Goal: Information Seeking & Learning: Check status

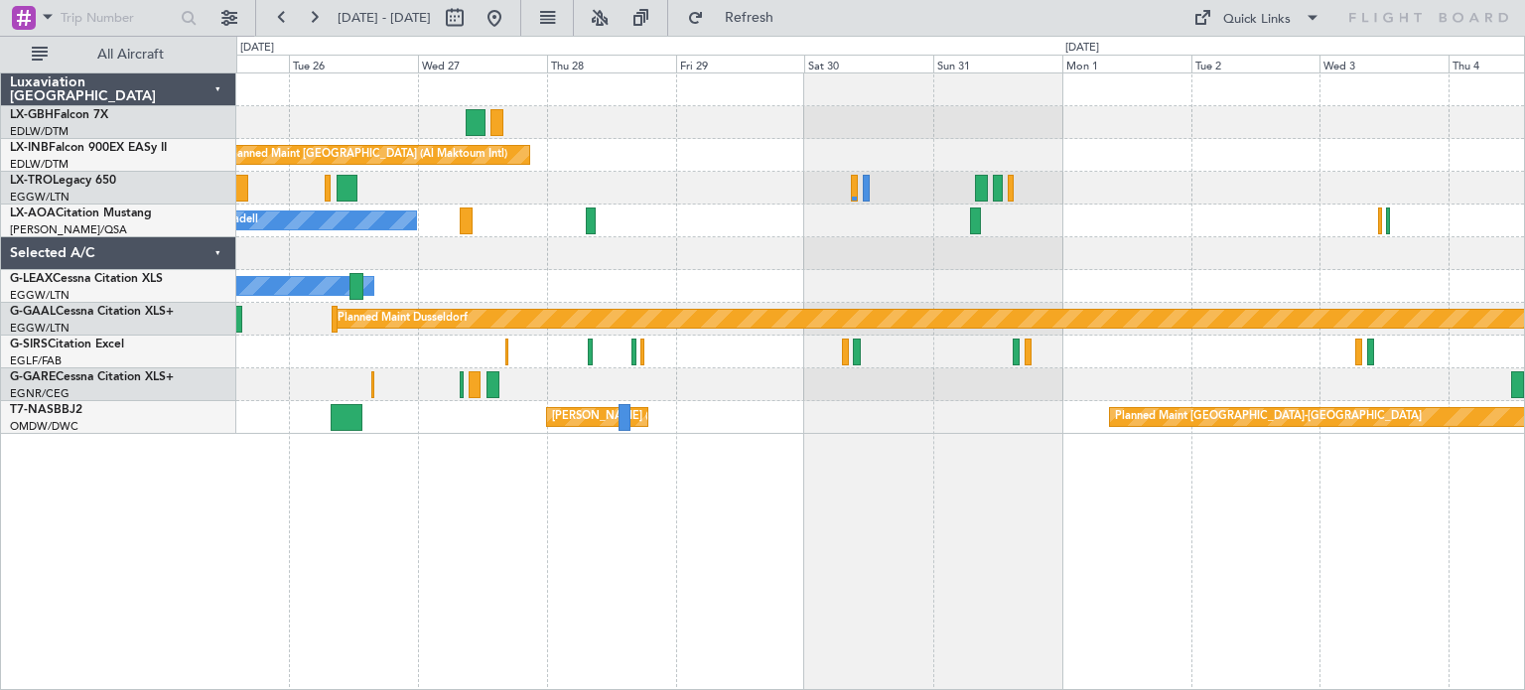
click at [350, 577] on div "Unplanned Maint [GEOGRAPHIC_DATA] (Al Maktoum Intl) No Crew Sabadell Owner Plan…" at bounding box center [880, 381] width 1289 height 618
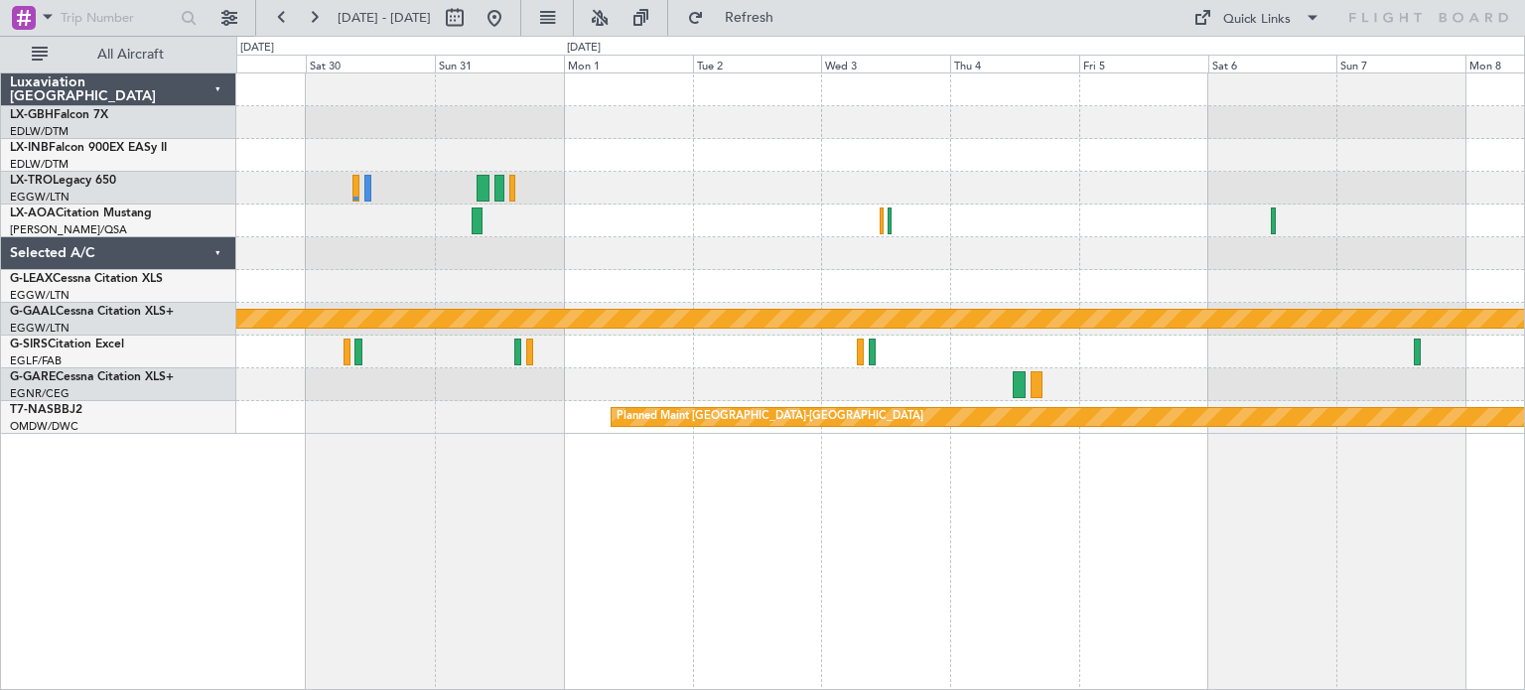
click at [533, 383] on div at bounding box center [880, 384] width 1288 height 33
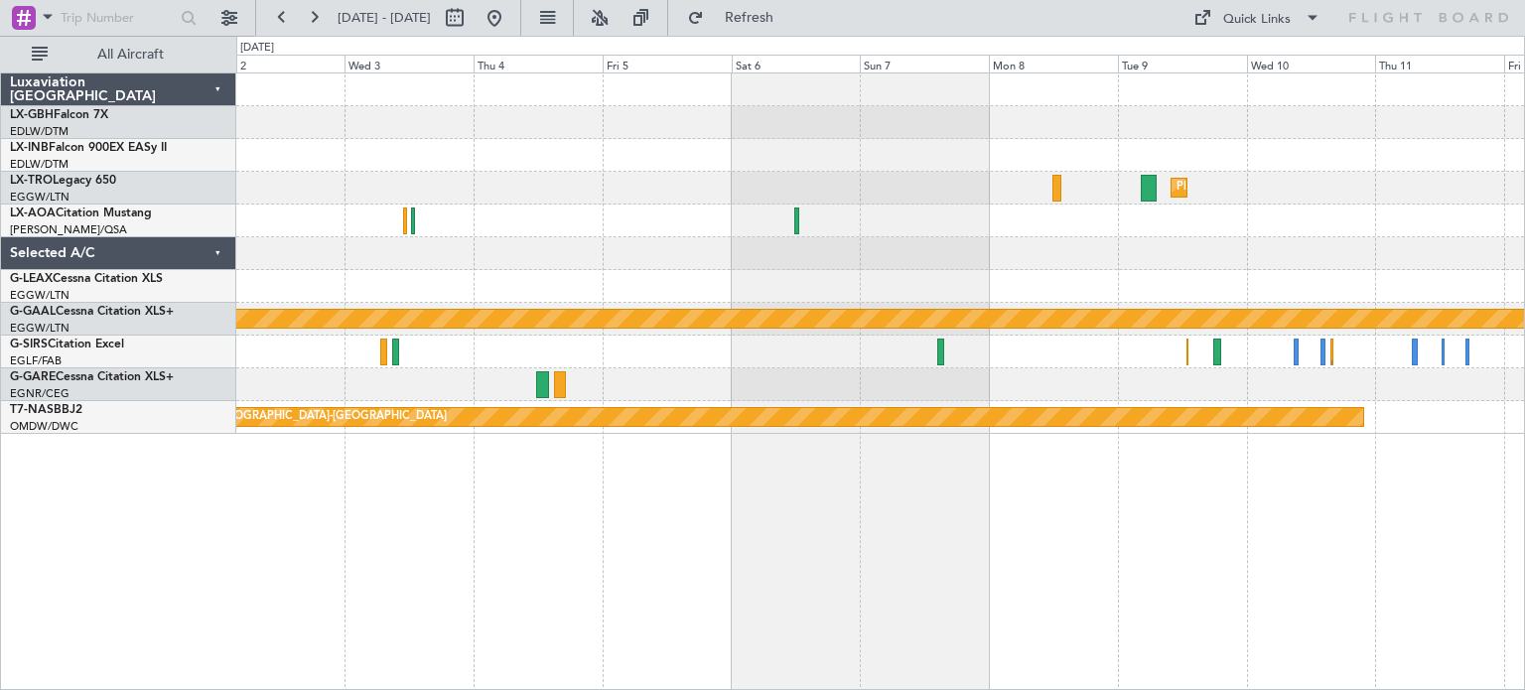
click at [741, 511] on div "Planned Maint Dusseldorf No Crew Sabadell Planned [GEOGRAPHIC_DATA] Planned Mai…" at bounding box center [880, 381] width 1289 height 618
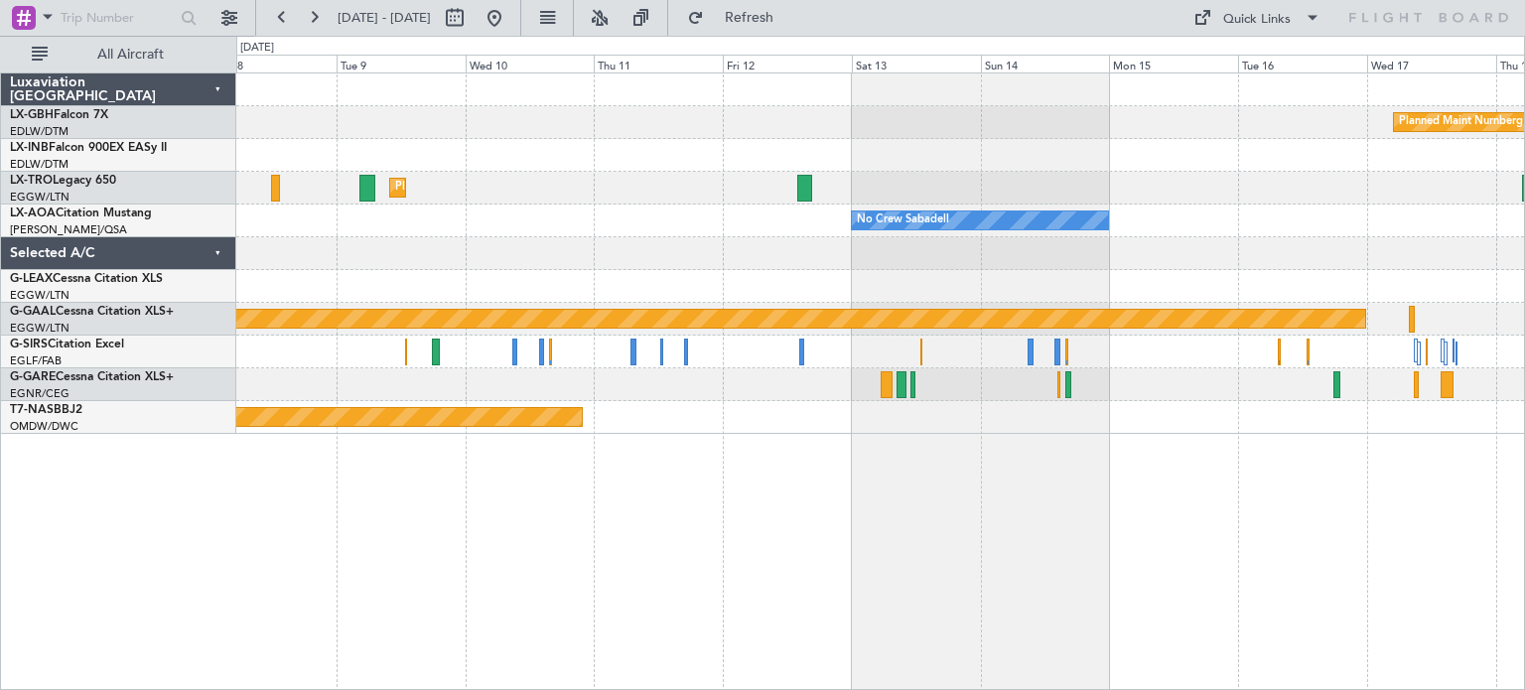
click at [639, 388] on div at bounding box center [880, 384] width 1288 height 33
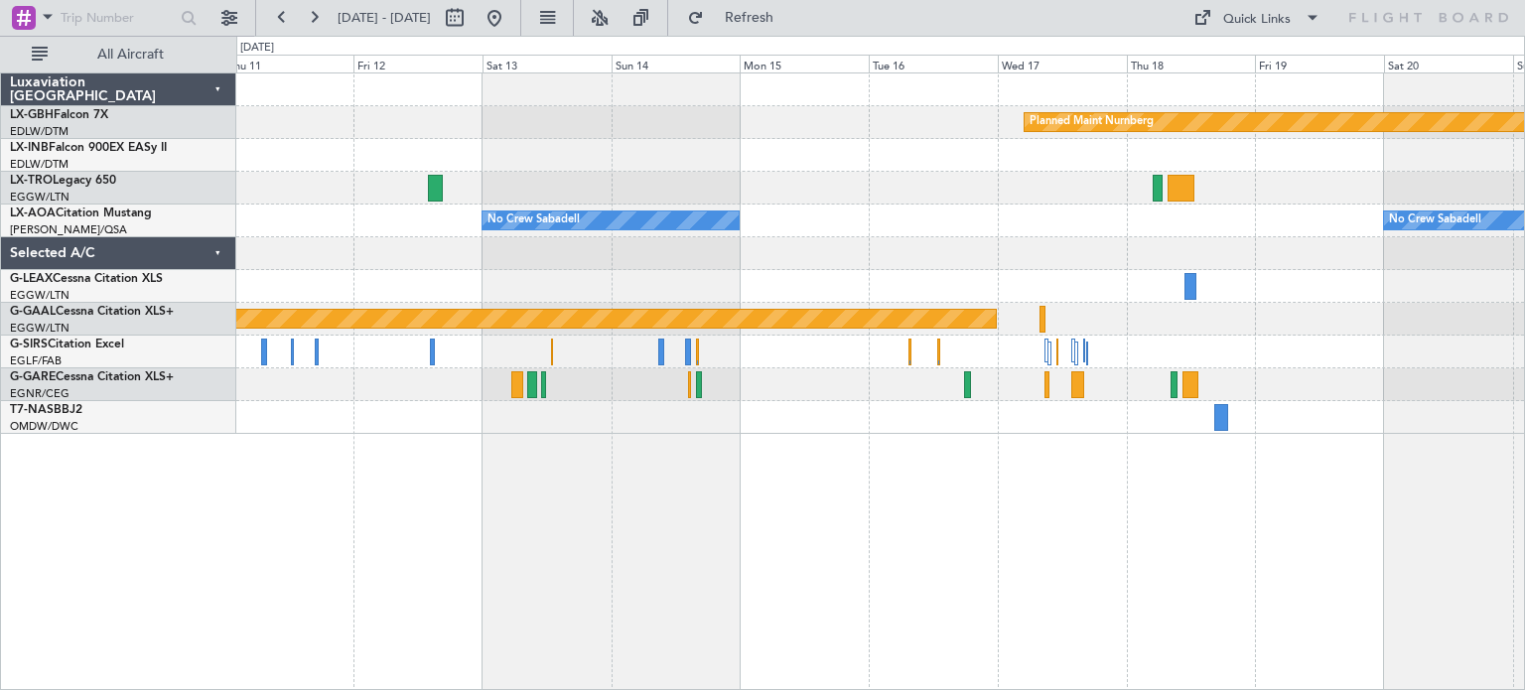
click at [917, 352] on div "Planned Maint Nurnberg Planned [GEOGRAPHIC_DATA] No Crew Sabadell No Crew Sabad…" at bounding box center [880, 253] width 1288 height 360
click at [510, 16] on button at bounding box center [495, 18] width 32 height 32
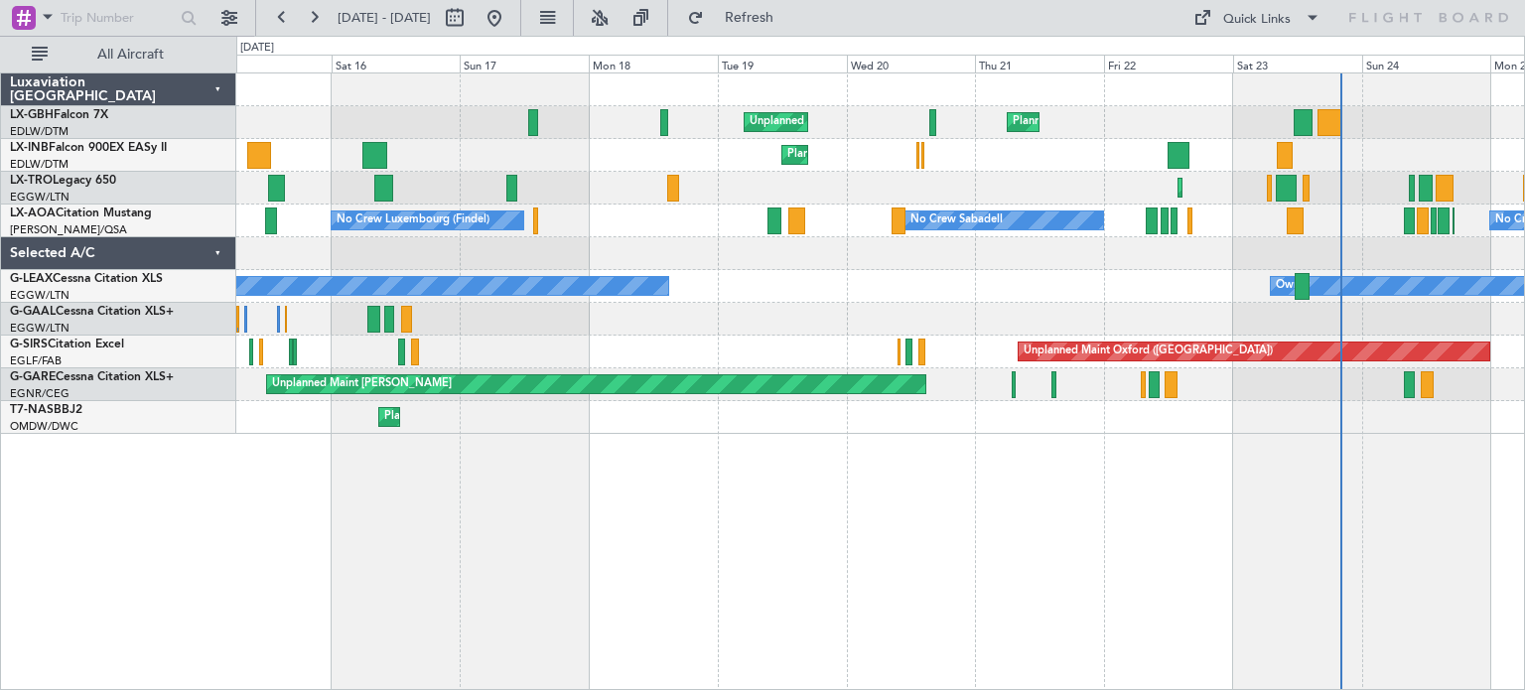
click at [653, 384] on div "Planned Maint Nice ([GEOGRAPHIC_DATA]) Unplanned Maint [GEOGRAPHIC_DATA] ([GEOG…" at bounding box center [880, 381] width 1289 height 618
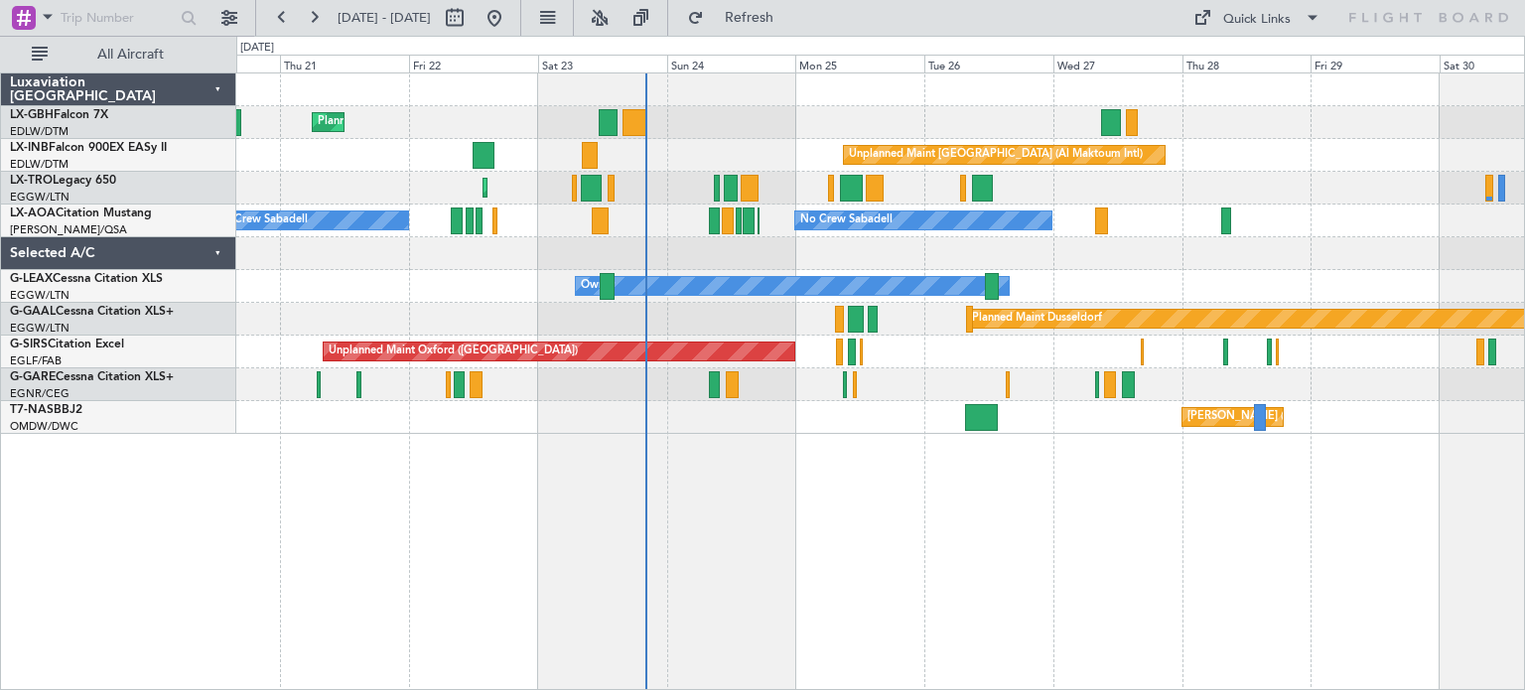
click at [830, 388] on div "Planned Maint Nice ([GEOGRAPHIC_DATA]) Unplanned Maint [GEOGRAPHIC_DATA] ([GEOG…" at bounding box center [880, 381] width 1289 height 618
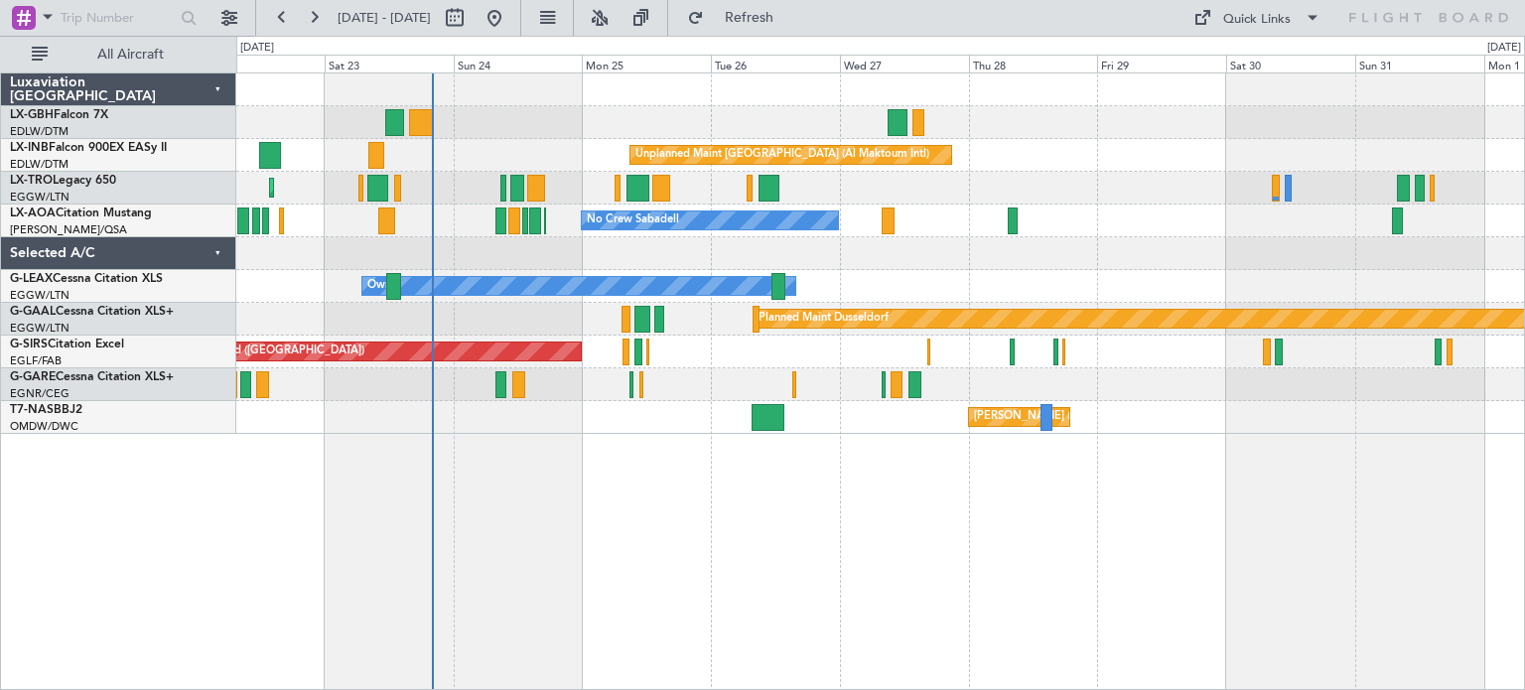
click at [893, 488] on div "Planned Maint Nice ([GEOGRAPHIC_DATA]) Unplanned Maint [GEOGRAPHIC_DATA] (Al Ma…" at bounding box center [880, 381] width 1289 height 618
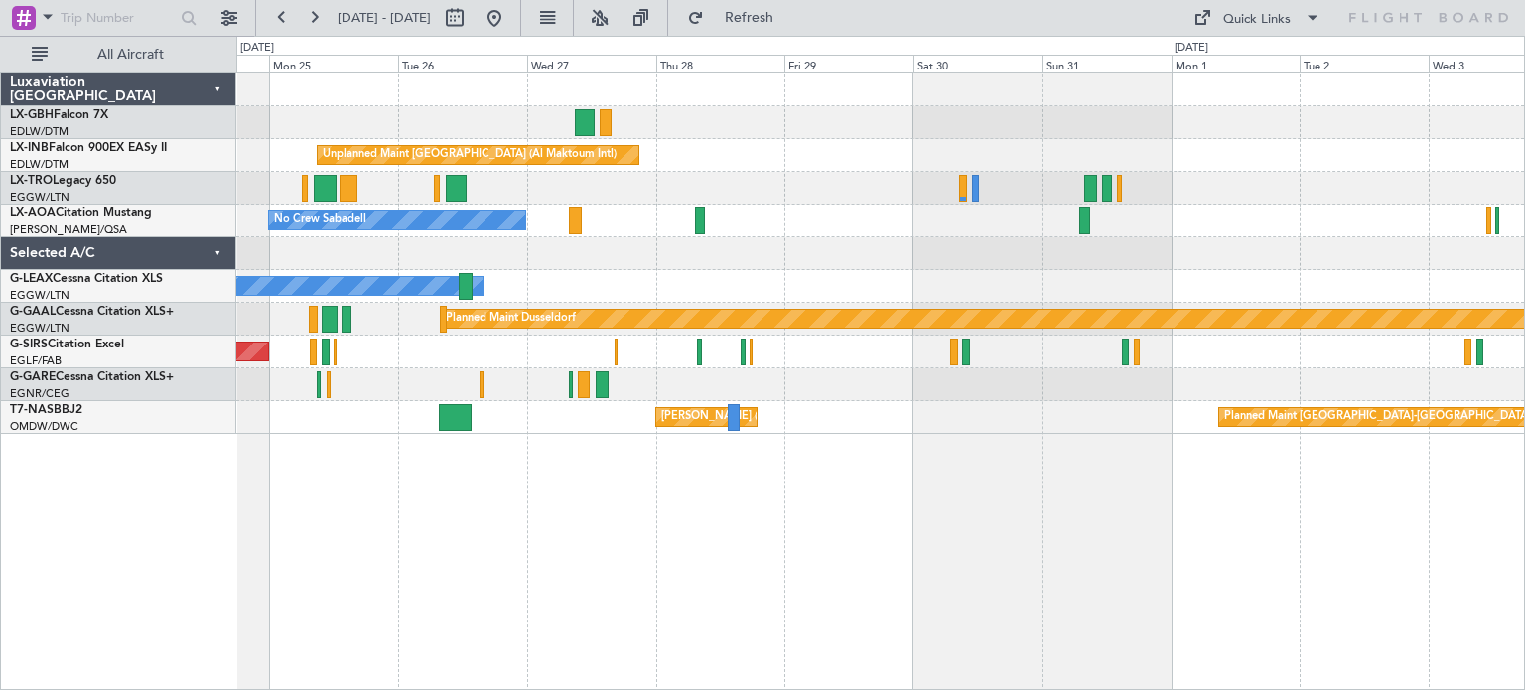
click at [707, 513] on div "Unplanned Maint [GEOGRAPHIC_DATA] (Al Maktoum Intl) Planned Maint [GEOGRAPHIC_D…" at bounding box center [880, 381] width 1289 height 618
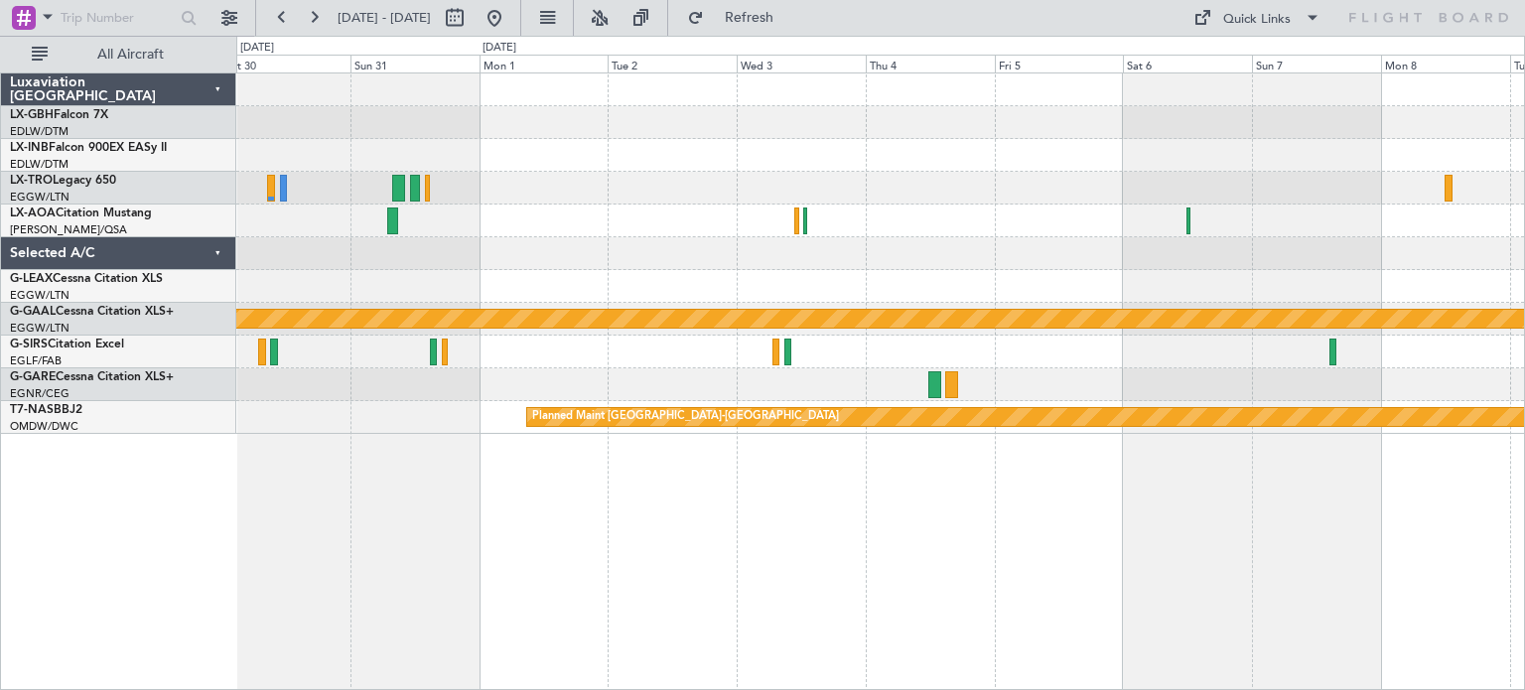
click at [587, 511] on div "Unplanned Maint [GEOGRAPHIC_DATA] (Al Maktoum Intl) Planned [GEOGRAPHIC_DATA] P…" at bounding box center [880, 381] width 1289 height 618
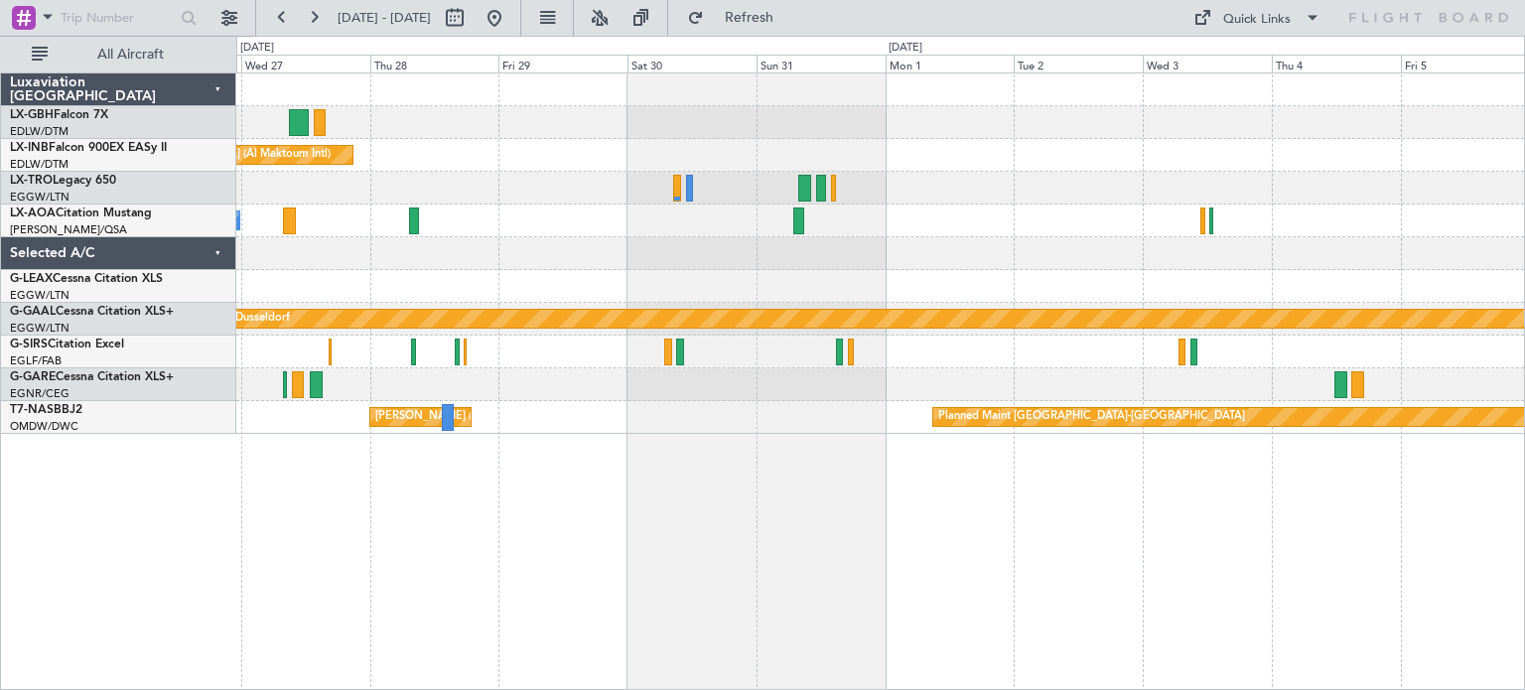
click at [941, 487] on div "Unplanned Maint [GEOGRAPHIC_DATA] (Al Maktoum Intl) No Crew Sabadell Owner Plan…" at bounding box center [880, 381] width 1289 height 618
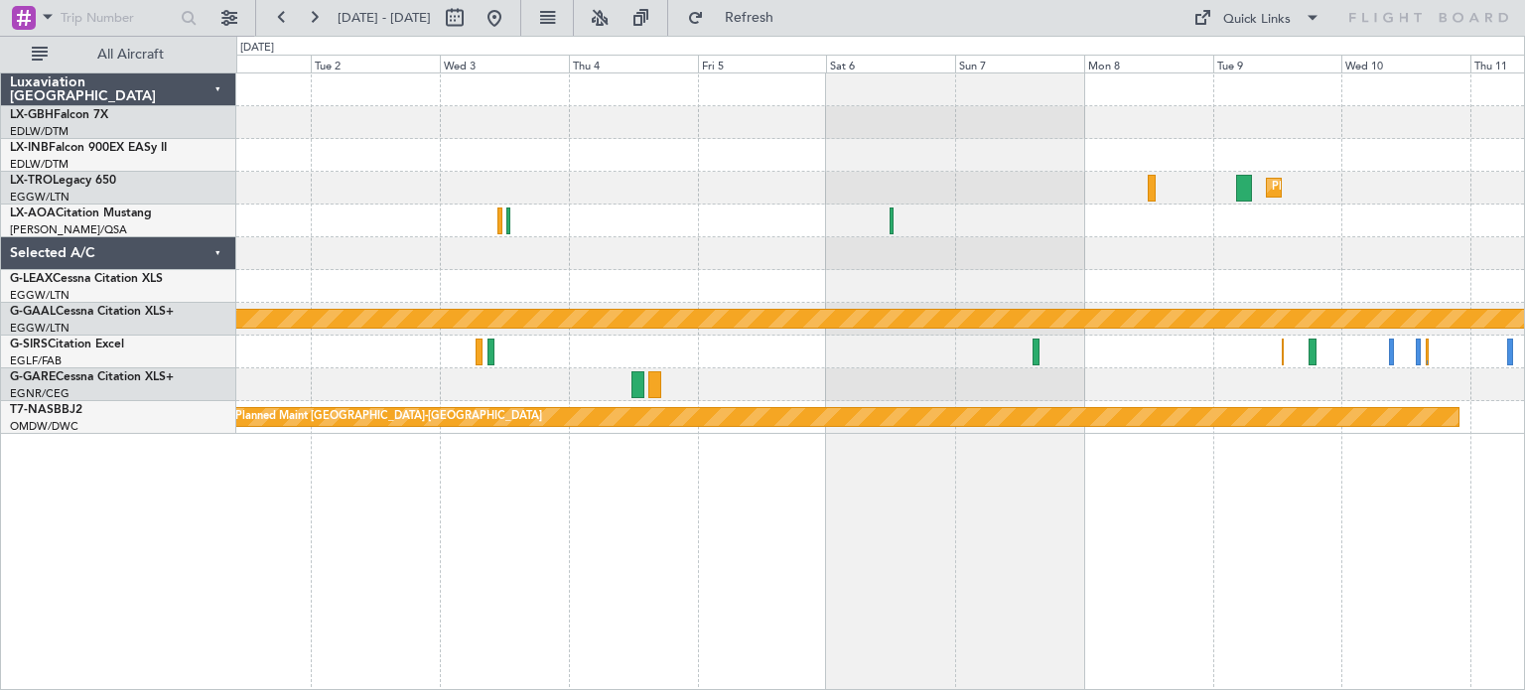
click at [304, 459] on div "Planned Maint Dusseldorf No Crew Sabadell Planned [GEOGRAPHIC_DATA] Planned Mai…" at bounding box center [880, 381] width 1289 height 618
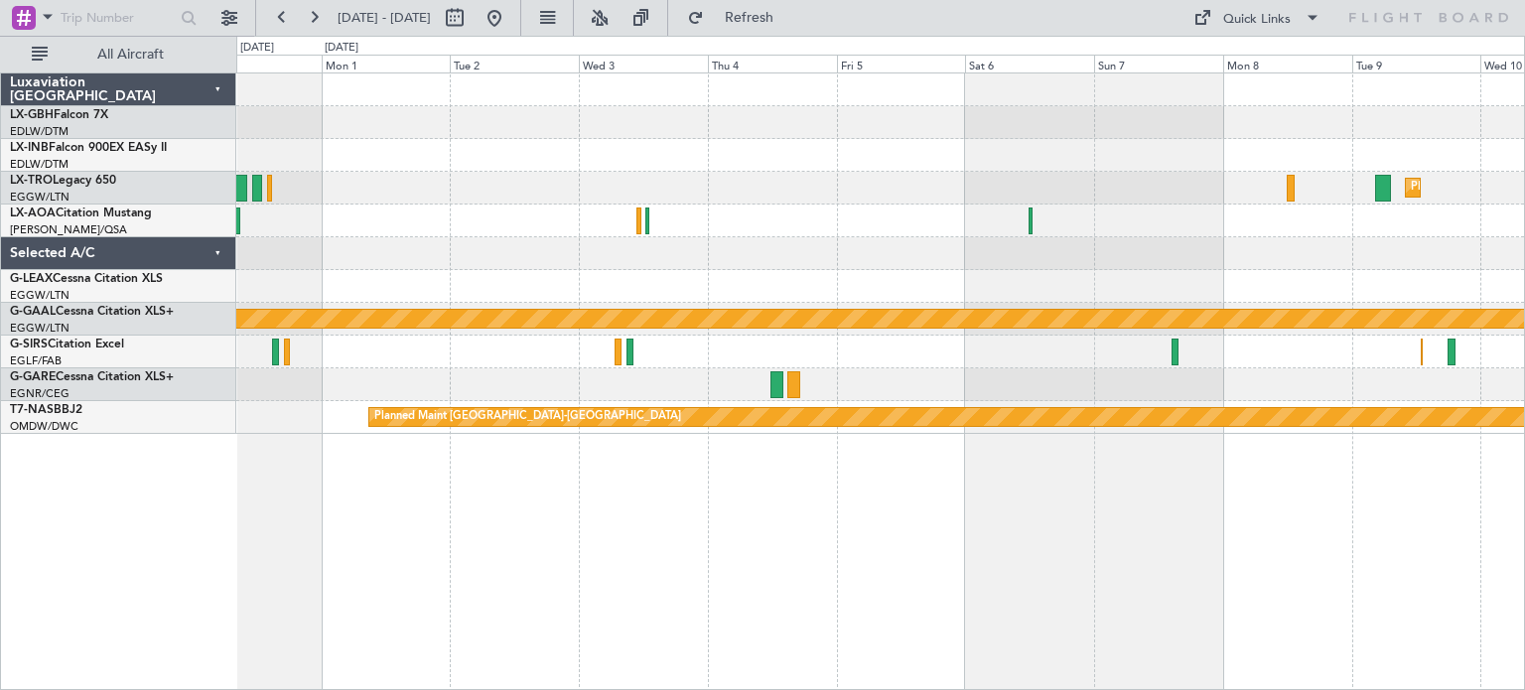
click at [1356, 583] on div "Planned Maint Dusseldorf Planned [GEOGRAPHIC_DATA] Planned Maint [GEOGRAPHIC_DA…" at bounding box center [880, 381] width 1289 height 618
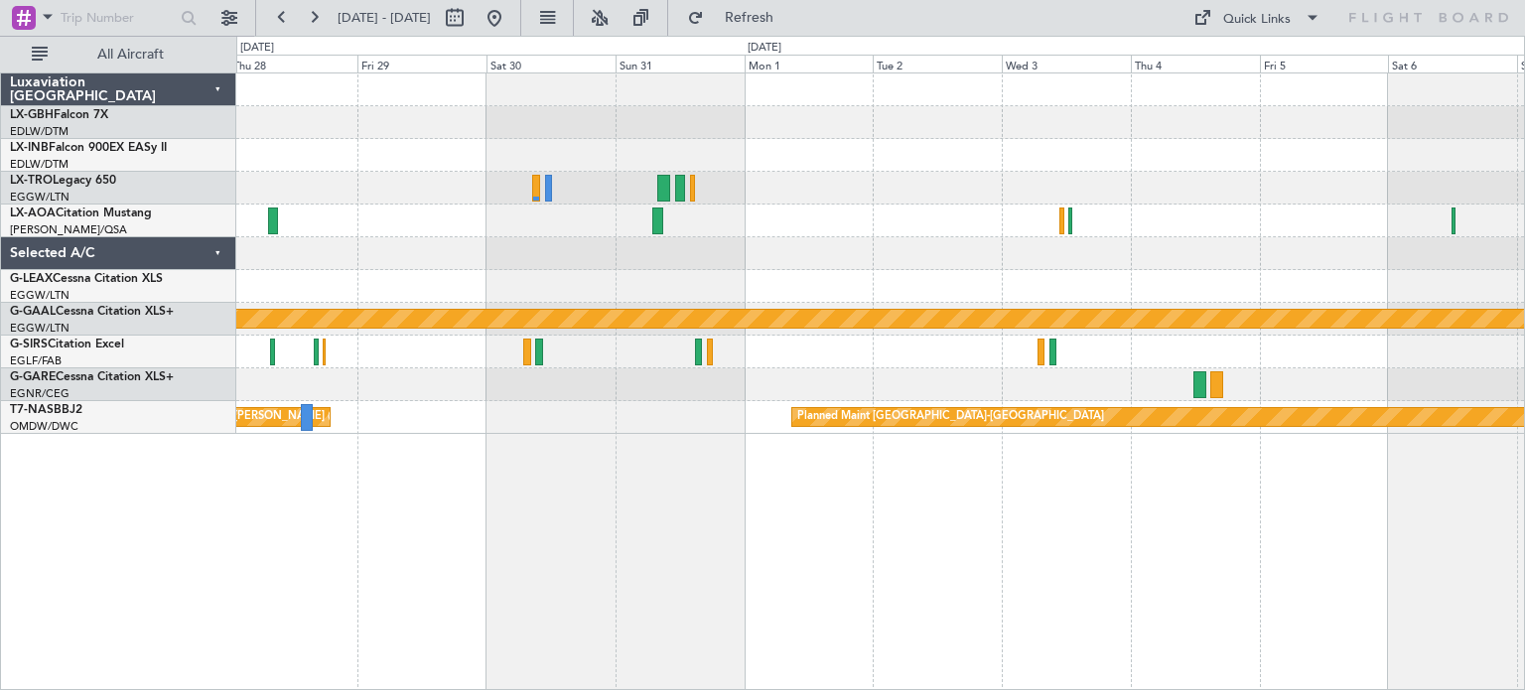
click at [912, 522] on div "Unplanned Maint [GEOGRAPHIC_DATA] (Al Maktoum Intl) Planned [GEOGRAPHIC_DATA] N…" at bounding box center [880, 381] width 1289 height 618
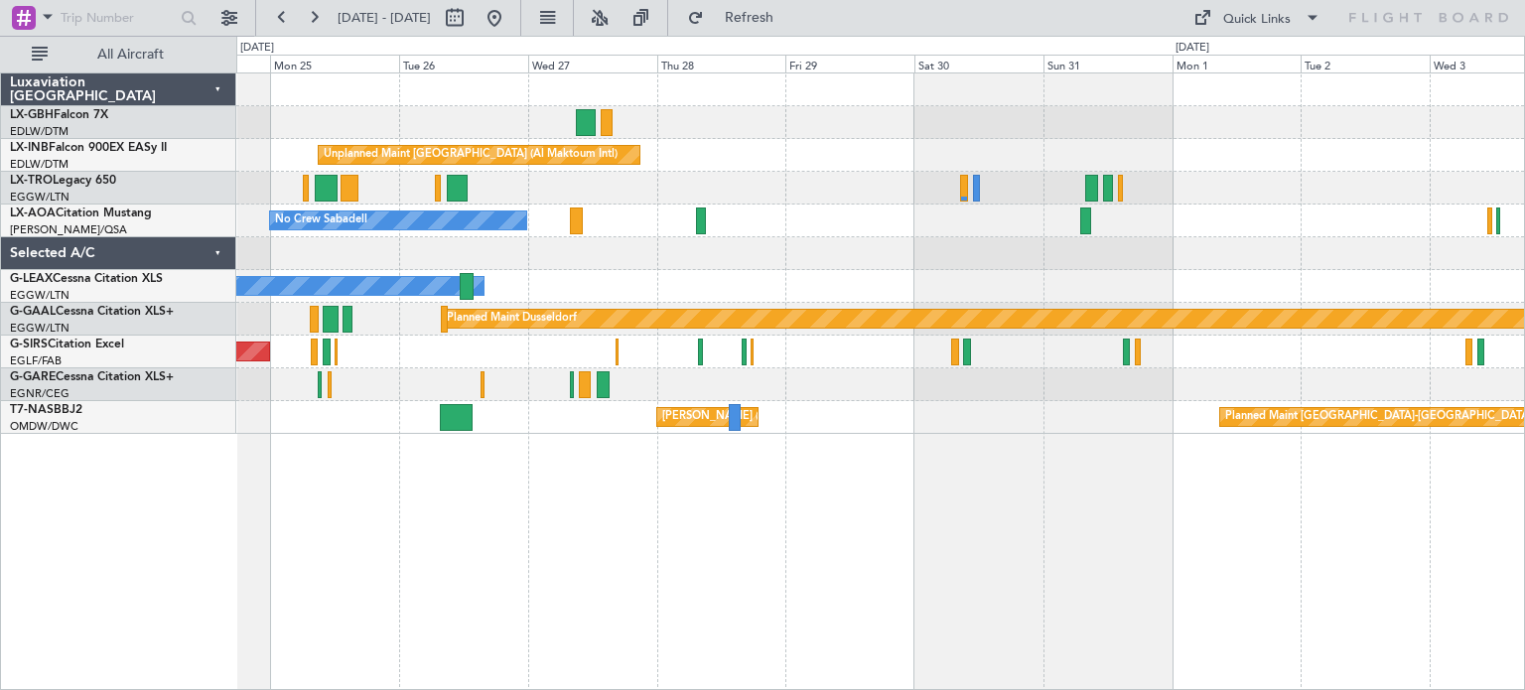
click at [888, 551] on div "Unplanned Maint [GEOGRAPHIC_DATA] (Al Maktoum Intl) Planned Maint [GEOGRAPHIC_D…" at bounding box center [880, 381] width 1289 height 618
